Goal: Information Seeking & Learning: Learn about a topic

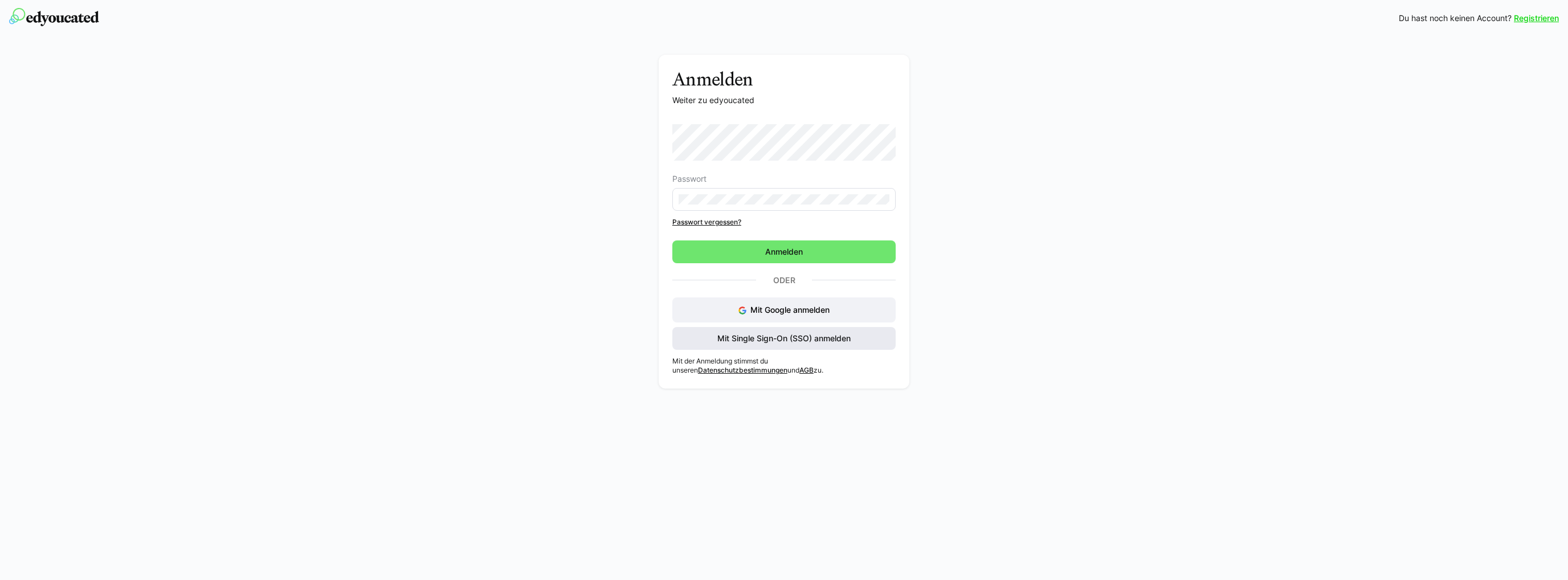
click at [774, 342] on span "Mit Single Sign-On (SSO) anmelden" at bounding box center [784, 338] width 137 height 12
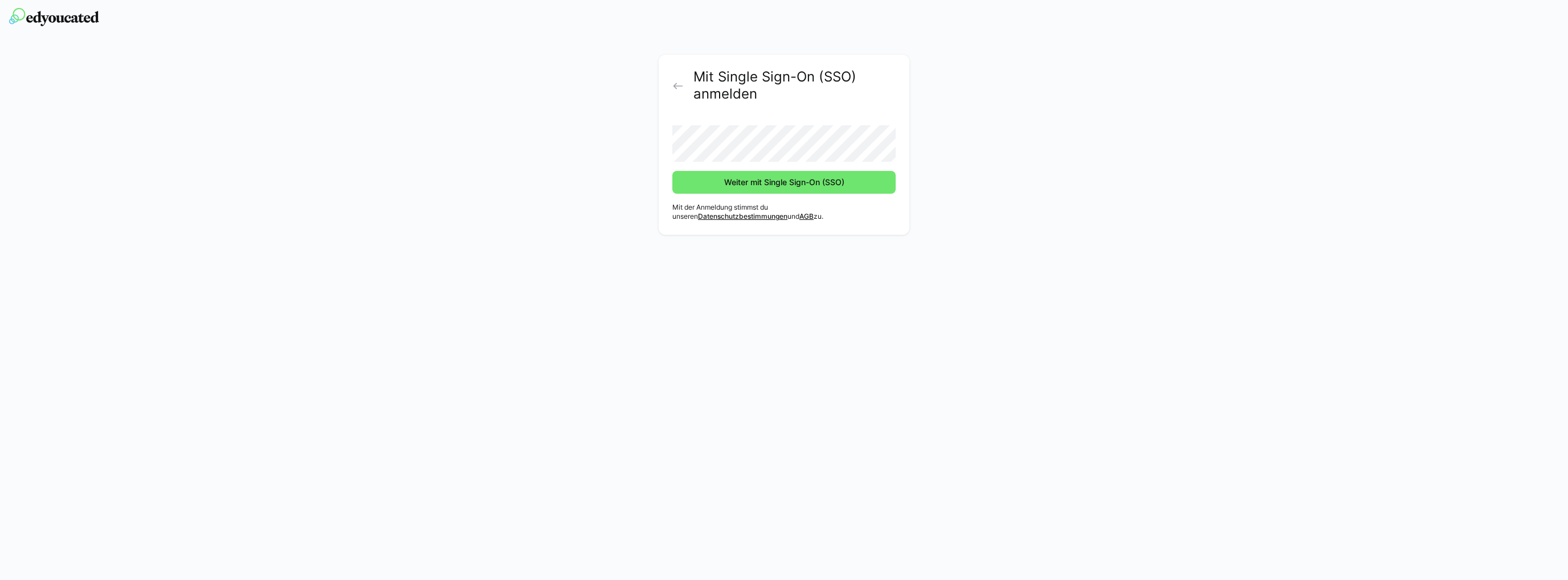
click at [762, 199] on div "Mit Single Sign-On (SSO) anmelden Weiter mit Single Sign-On (SSO) Mit der Anmel…" at bounding box center [784, 145] width 251 height 180
click at [751, 192] on span "Weiter mit Single Sign-On (SSO)" at bounding box center [784, 182] width 223 height 23
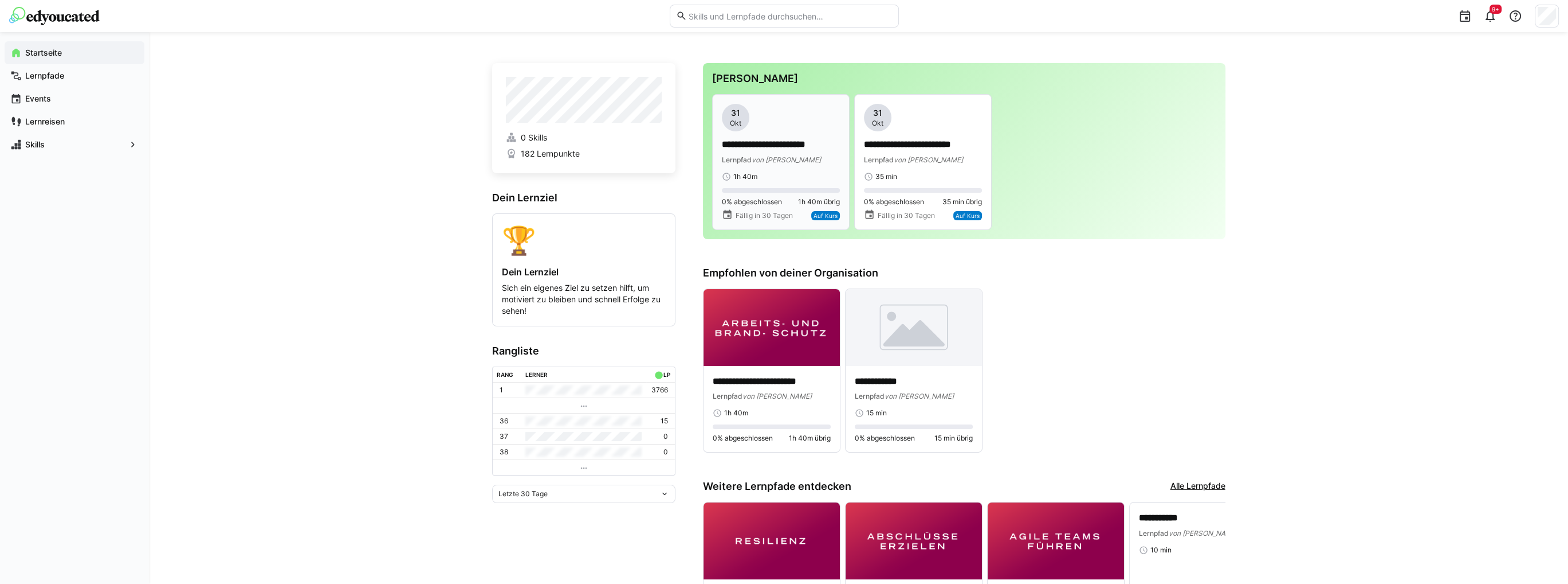
click at [761, 130] on app-date-bubble "31 Okt" at bounding box center [781, 118] width 118 height 28
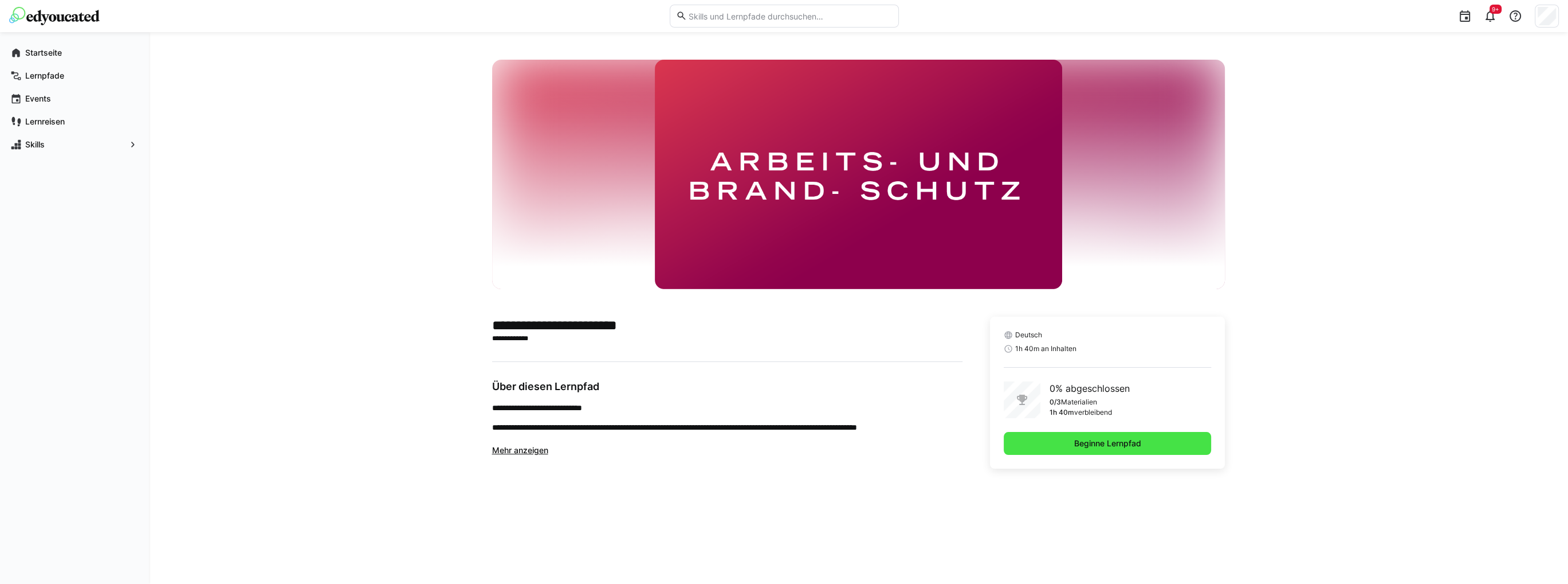
click at [1080, 447] on span "Beginne Lernpfad" at bounding box center [1107, 443] width 70 height 12
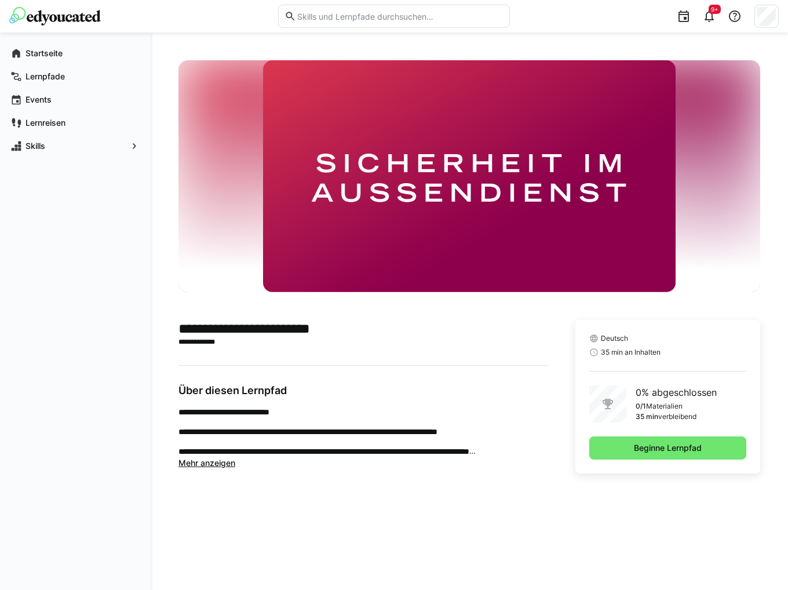
click at [468, 490] on app-learning-path-details-component "**********" at bounding box center [469, 311] width 582 height 502
click at [623, 445] on span "Beginne Lernpfad" at bounding box center [667, 447] width 157 height 23
